Goal: Task Accomplishment & Management: Use online tool/utility

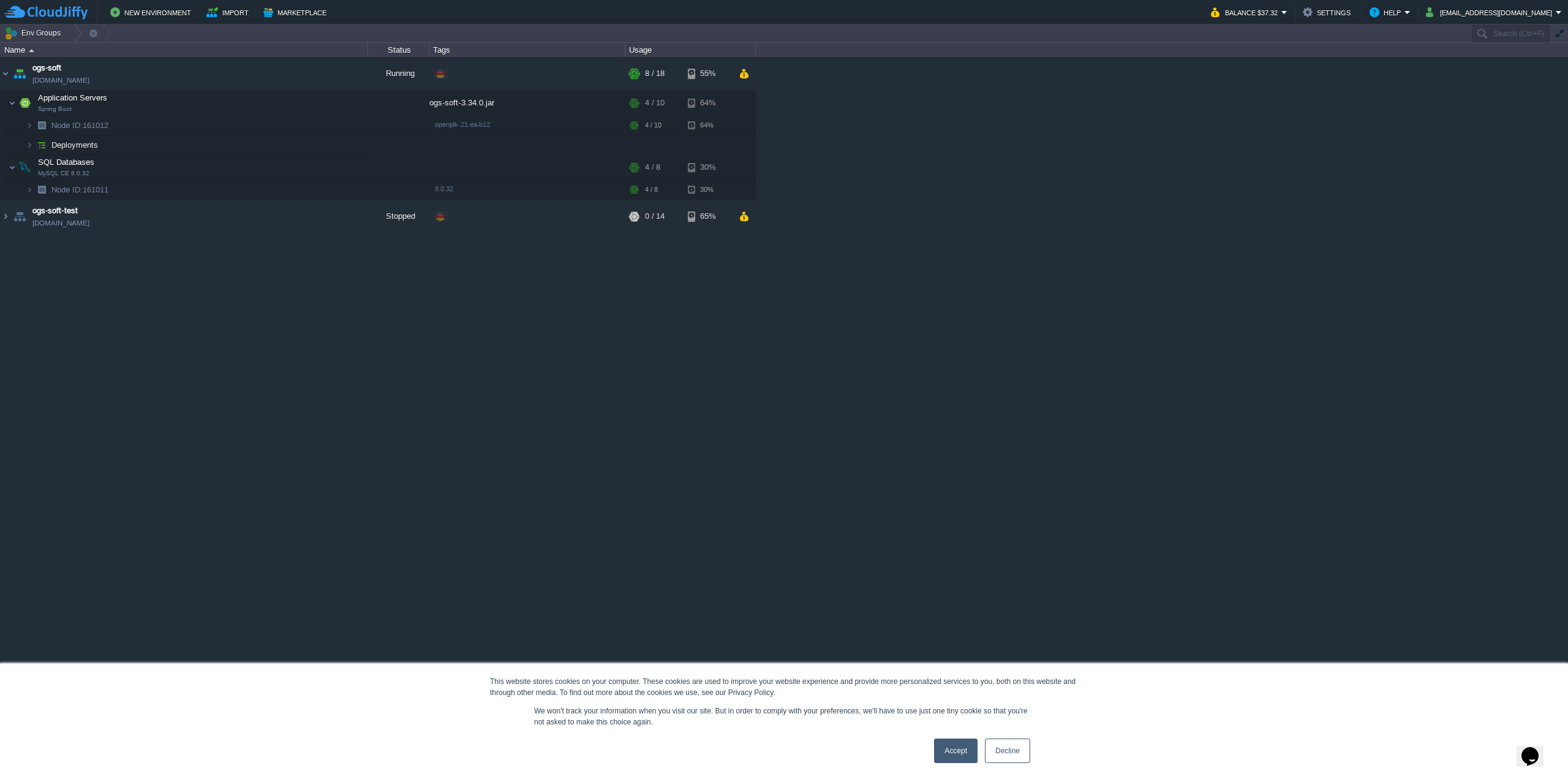
click at [133, 765] on button "Deployment Manager" at bounding box center [141, 769] width 88 height 12
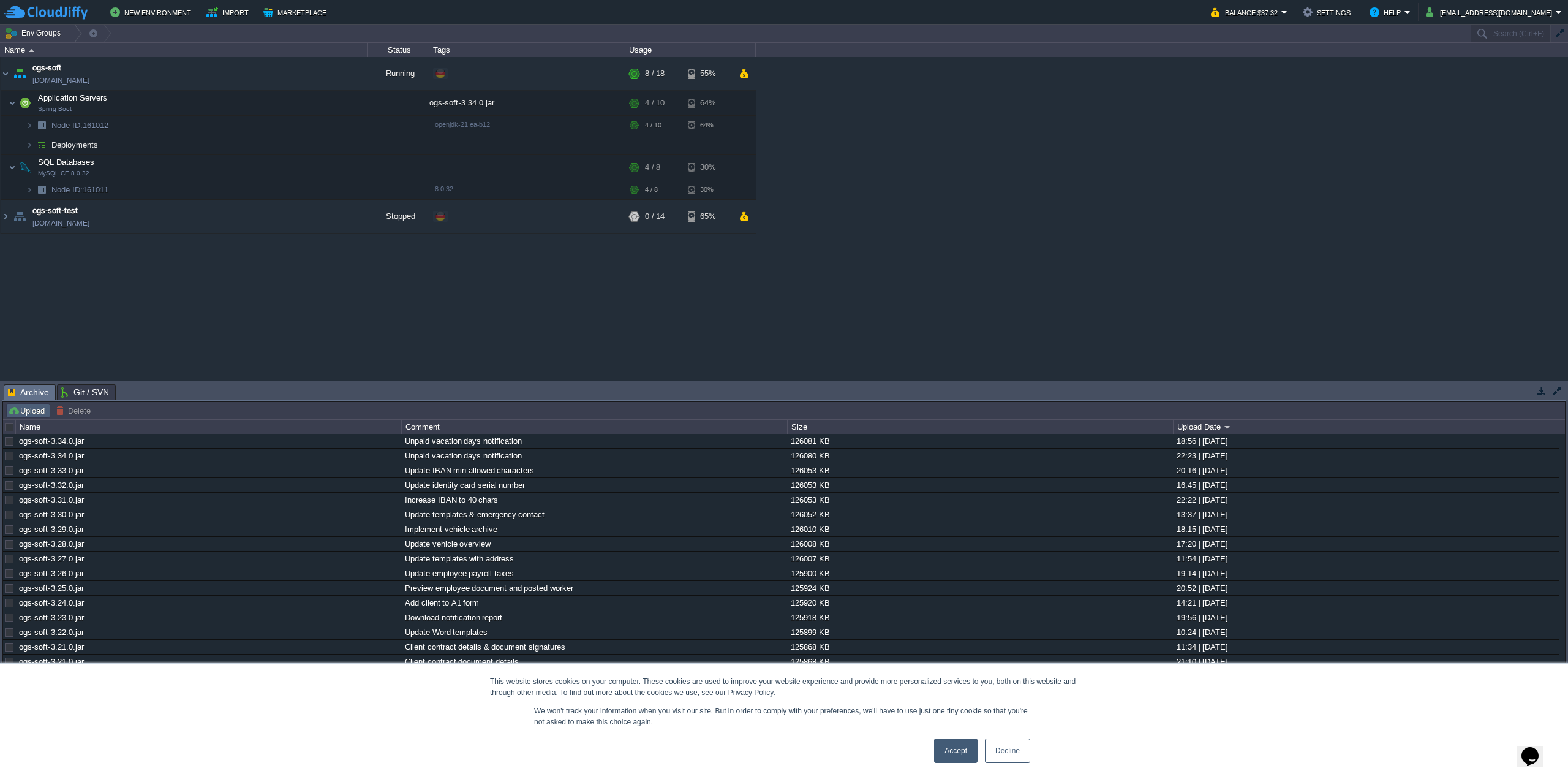
click at [25, 407] on button "Upload" at bounding box center [28, 410] width 40 height 11
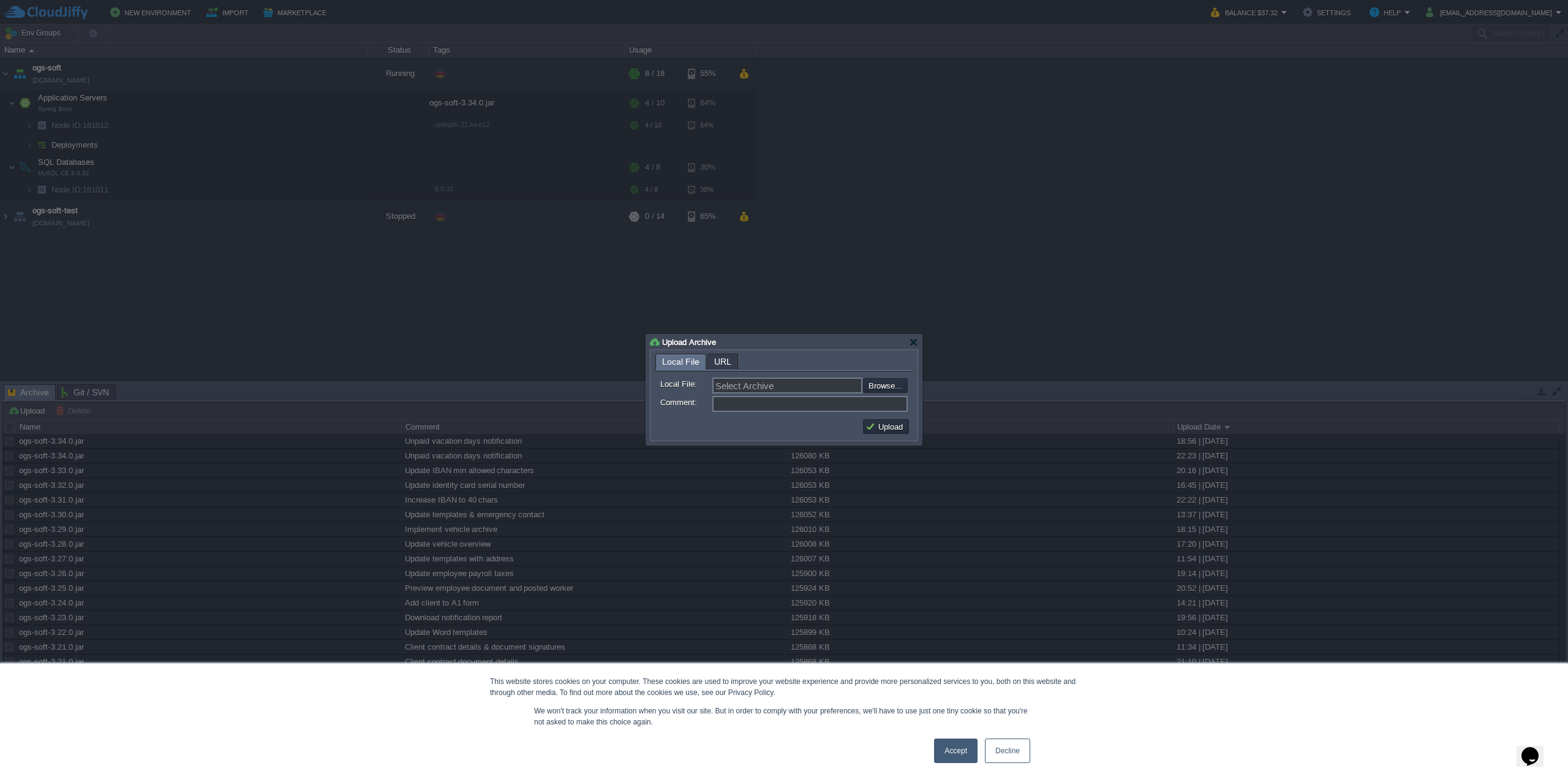
click at [897, 389] on input "file" at bounding box center [830, 385] width 155 height 14
type input "C:\fakepath\ogs-soft-3.35.0.jar"
type input "ogs-soft-3.35.0.jar"
click at [794, 405] on input "Comment:" at bounding box center [810, 404] width 195 height 16
type input "U"
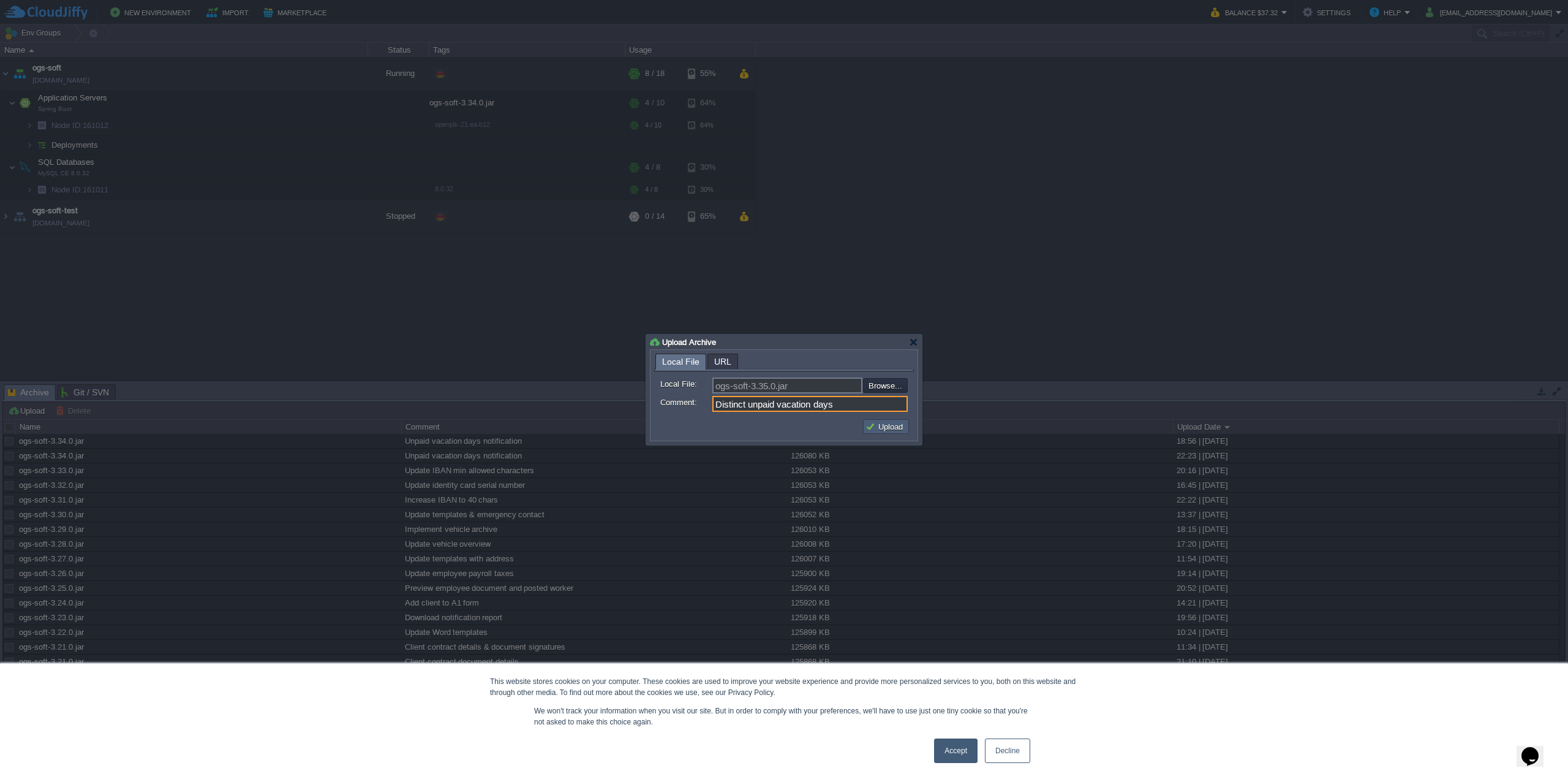
type input "Distinct unpaid vacation days"
click at [873, 425] on button "Upload" at bounding box center [886, 427] width 41 height 11
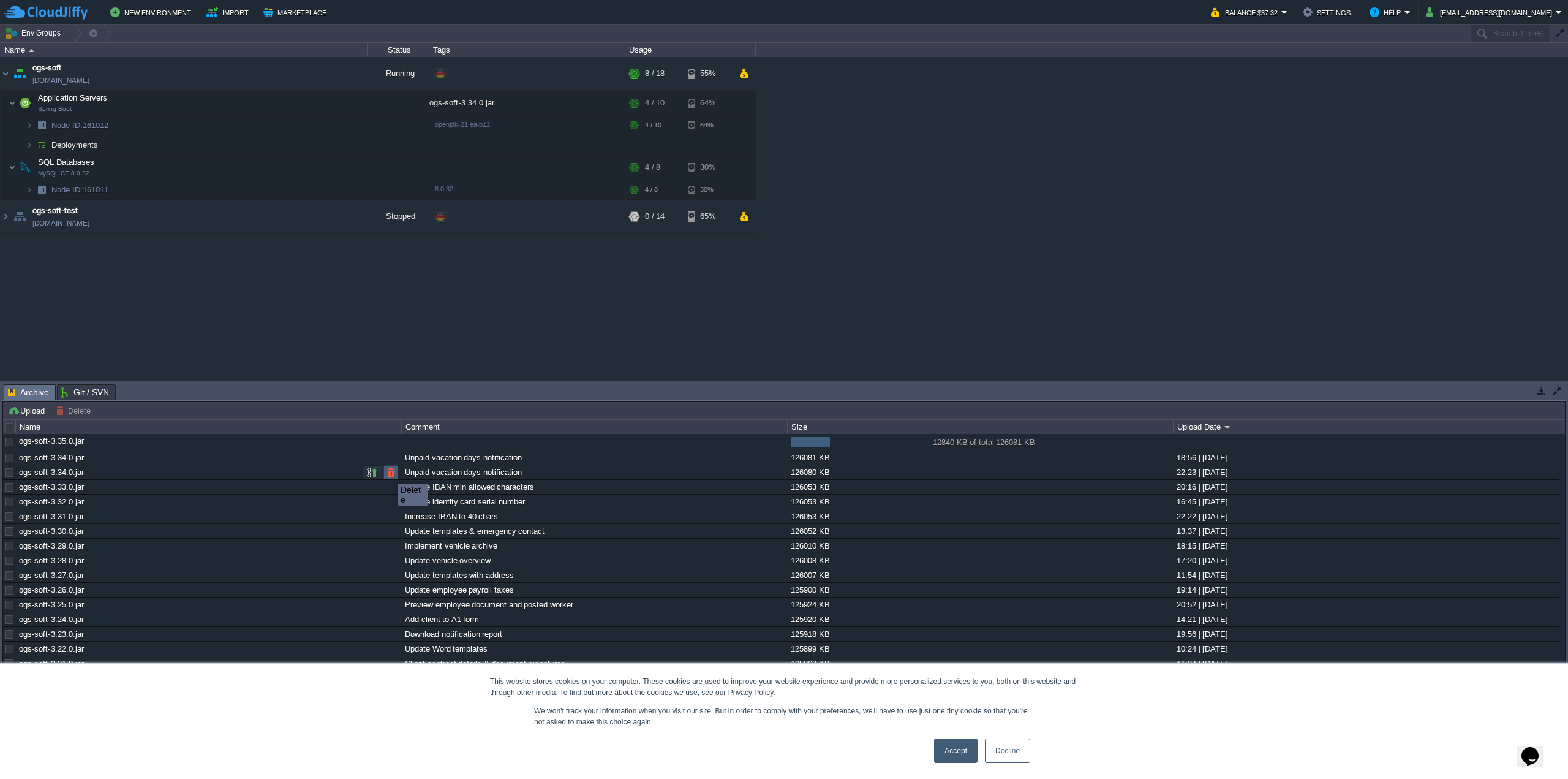
click at [389, 473] on button "button" at bounding box center [391, 472] width 11 height 11
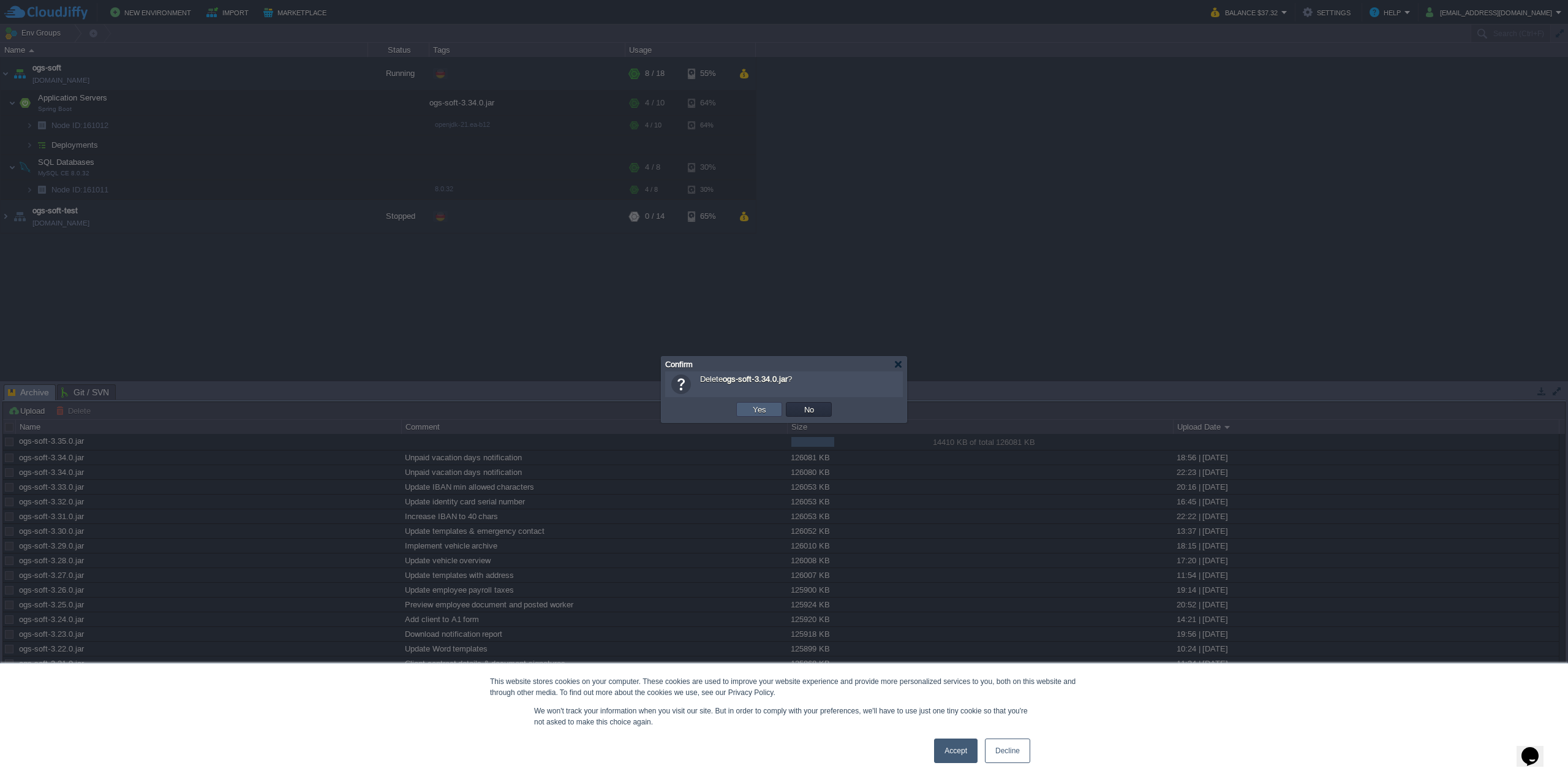
click at [747, 407] on td "Yes" at bounding box center [759, 409] width 46 height 15
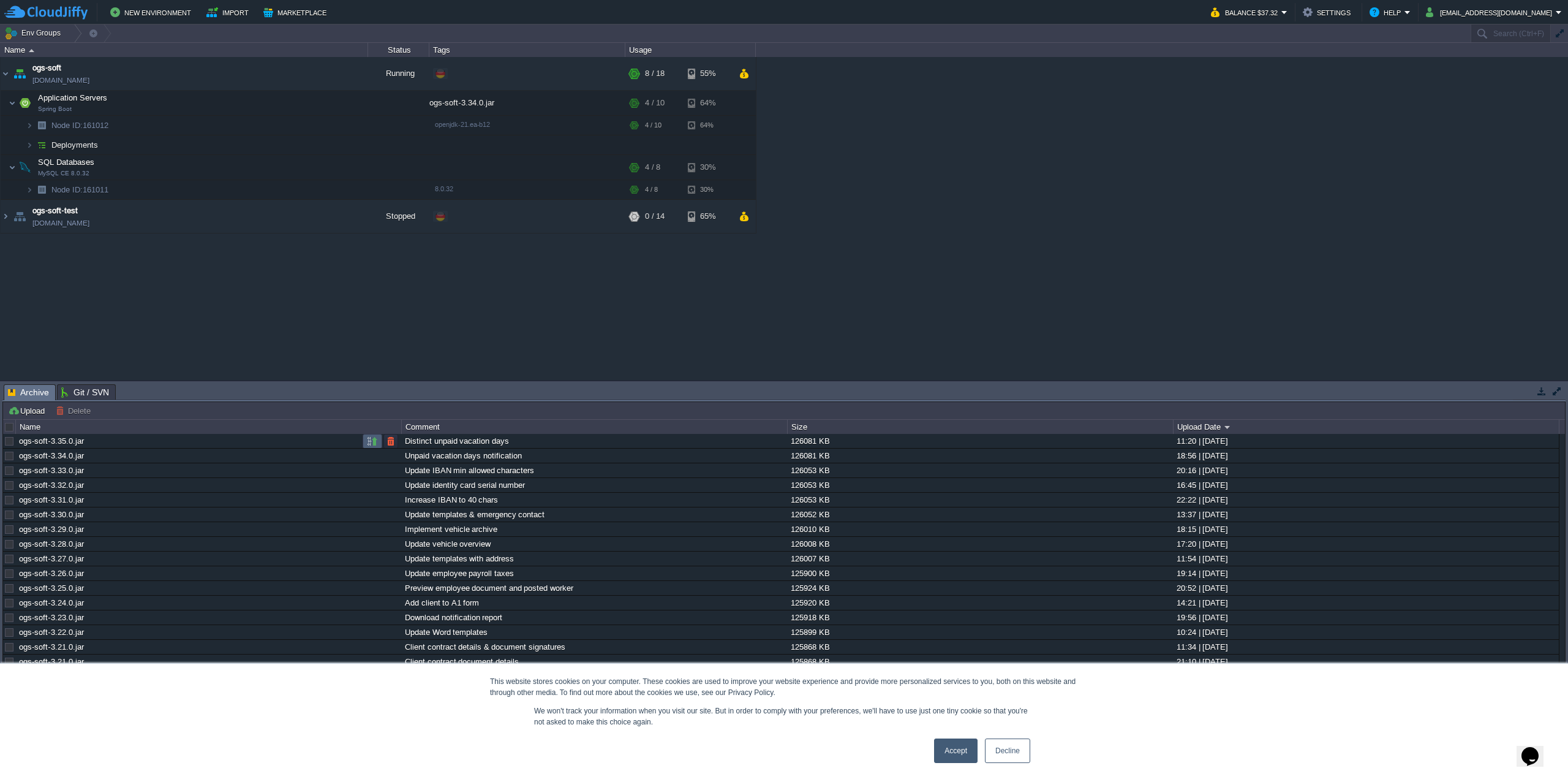
click at [368, 444] on button "button" at bounding box center [372, 440] width 11 height 11
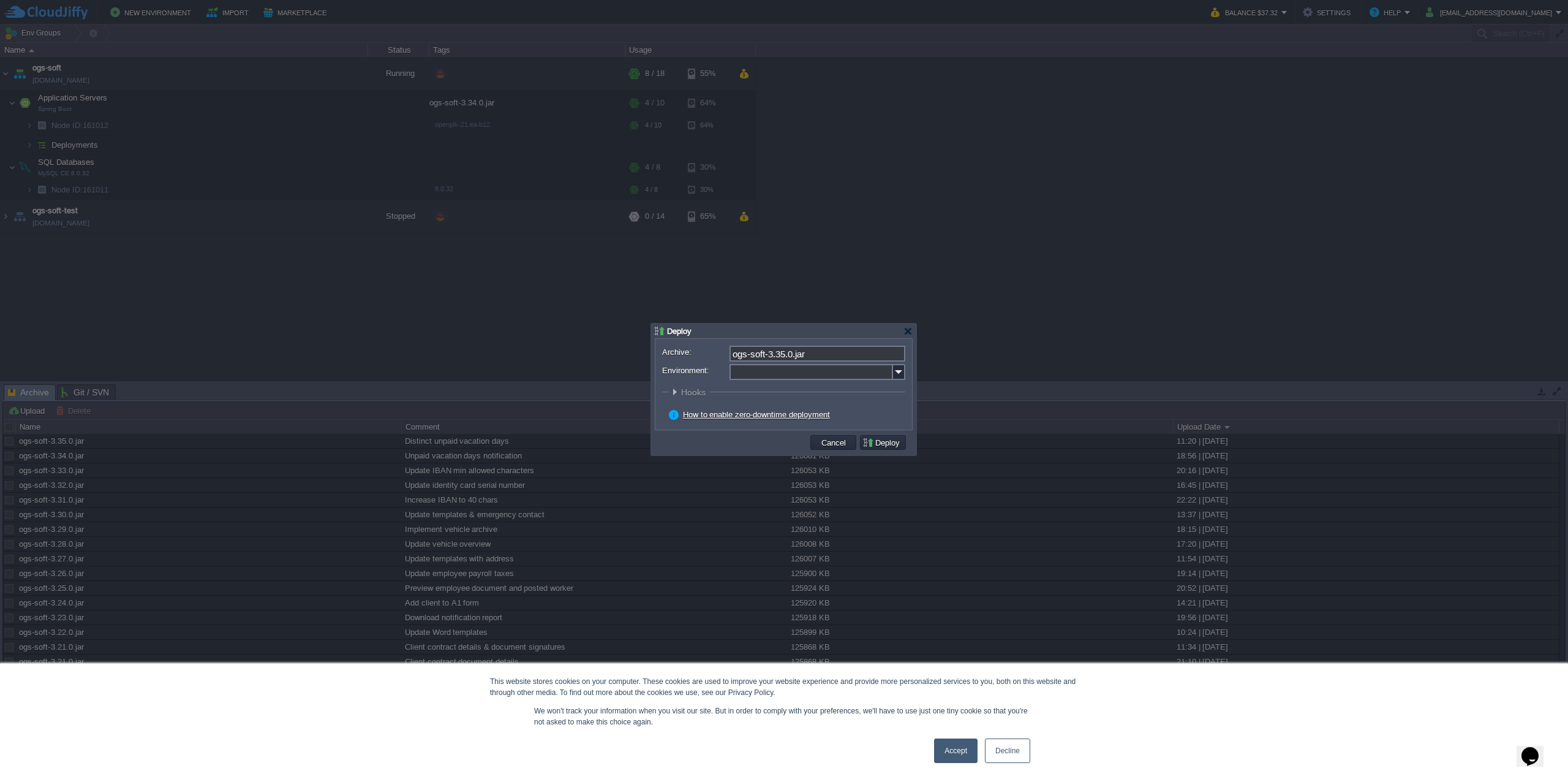
click at [856, 374] on input "Environment:" at bounding box center [811, 372] width 164 height 16
click at [832, 415] on div "Application Servers Spring Boot" at bounding box center [816, 412] width 175 height 24
type input "Application Servers (ogs-soft)"
click at [873, 440] on button "Deploy" at bounding box center [883, 442] width 41 height 11
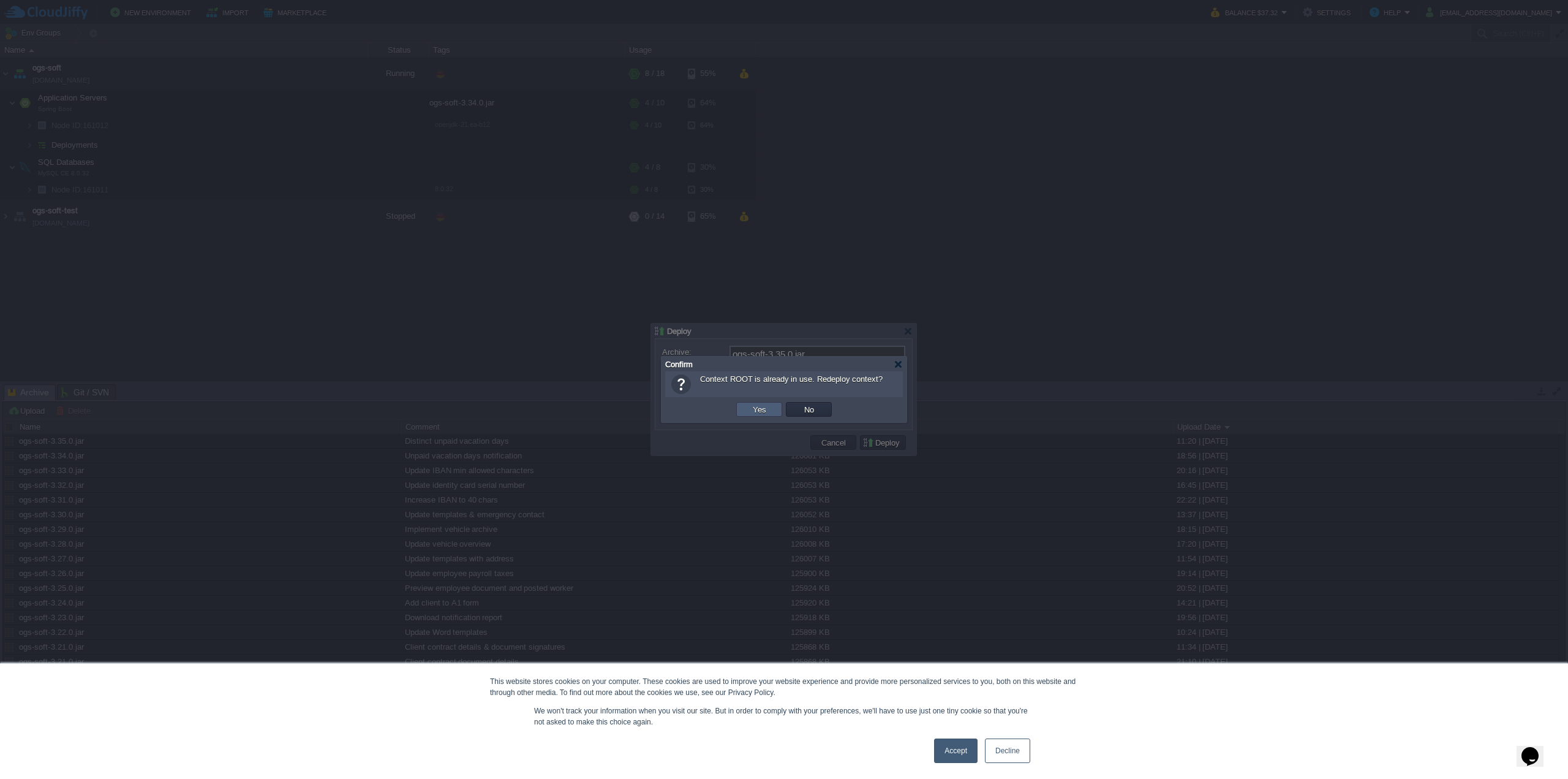
click at [767, 413] on button "Yes" at bounding box center [759, 409] width 21 height 11
